Goal: Task Accomplishment & Management: Manage account settings

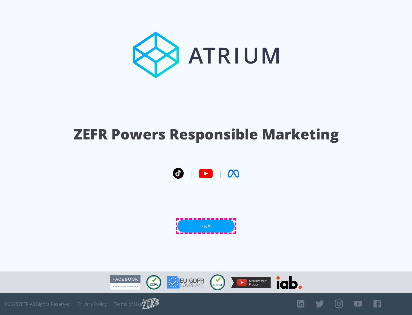
click at [206, 226] on link "Log In" at bounding box center [205, 226] width 57 height 13
